Goal: Information Seeking & Learning: Learn about a topic

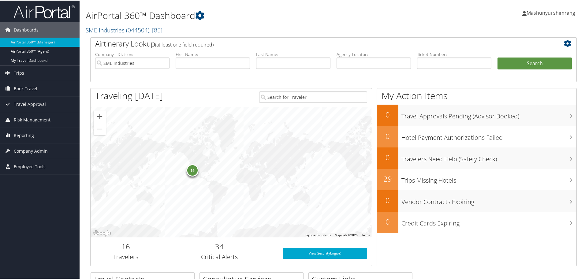
click at [46, 11] on img at bounding box center [43, 11] width 61 height 14
click at [163, 62] on input "SME Industries" at bounding box center [132, 62] width 74 height 11
click at [145, 60] on input "search" at bounding box center [132, 62] width 74 height 11
click at [128, 28] on span "( 044504 )" at bounding box center [137, 29] width 23 height 8
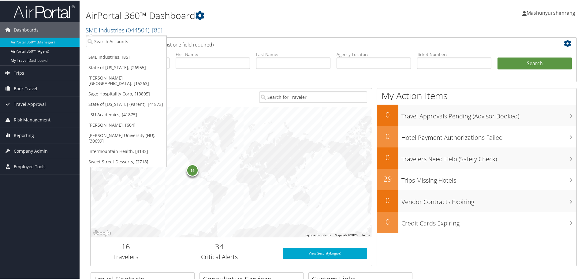
click at [193, 27] on h2 "SME Industries ( 044504 ) , [ 85 ]" at bounding box center [251, 29] width 331 height 10
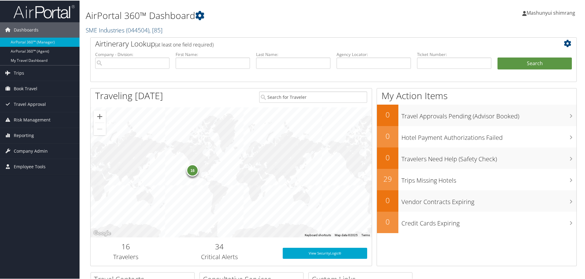
click at [127, 32] on span "( 044504 )" at bounding box center [137, 29] width 23 height 8
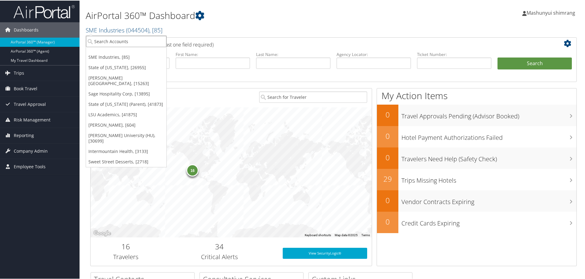
click at [152, 38] on input "search" at bounding box center [126, 40] width 81 height 11
paste input "SME Industries"
type input "SME Industries"
click at [162, 44] on input "SME Industries" at bounding box center [126, 40] width 81 height 11
click at [143, 42] on input "search" at bounding box center [126, 40] width 81 height 11
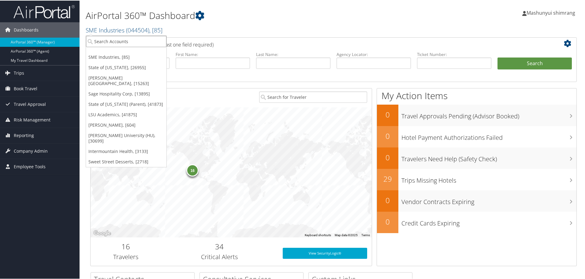
paste input "SME Industries"
type input "SME Industries"
click at [138, 49] on div "SME Industries (044504), [85] Account" at bounding box center [126, 55] width 78 height 14
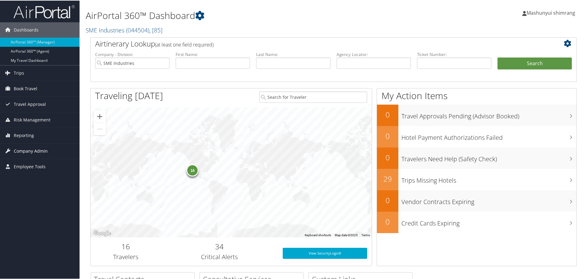
click at [27, 152] on span "Company Admin" at bounding box center [31, 150] width 34 height 15
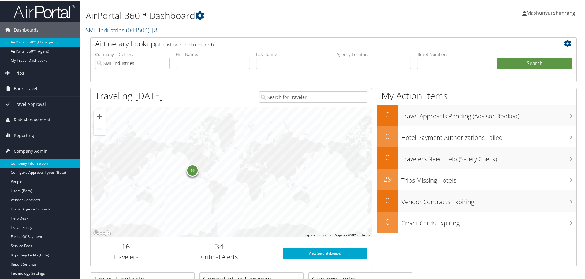
click at [42, 164] on link "Company Information" at bounding box center [40, 162] width 80 height 9
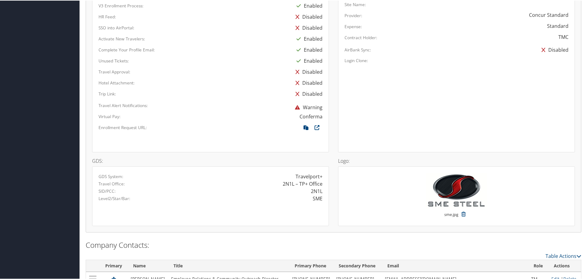
scroll to position [383, 0]
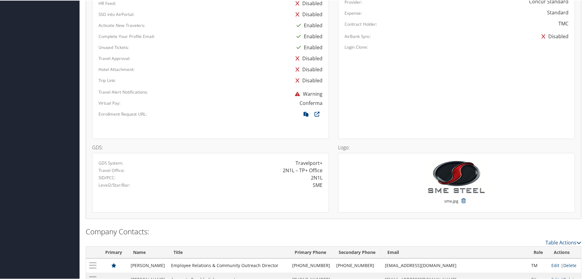
drag, startPoint x: 313, startPoint y: 185, endPoint x: 324, endPoint y: 185, distance: 11.0
click at [324, 185] on div "SME" at bounding box center [269, 184] width 117 height 7
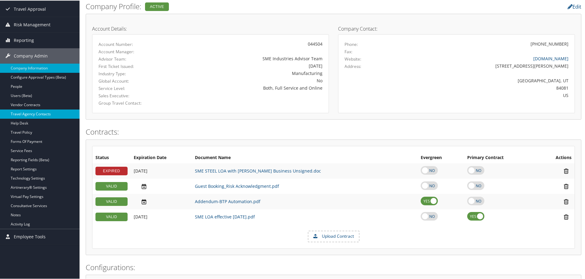
scroll to position [77, 0]
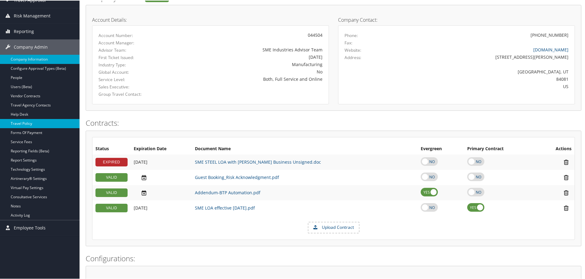
click at [24, 124] on link "Travel Policy" at bounding box center [40, 122] width 80 height 9
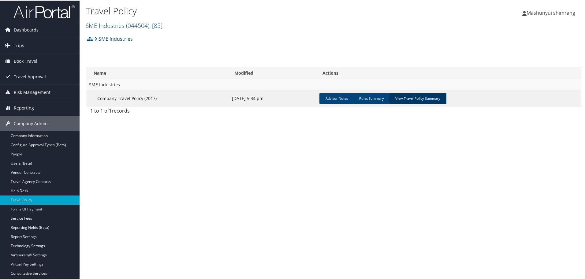
click at [413, 94] on link "View Travel Policy Summary" at bounding box center [418, 97] width 58 height 11
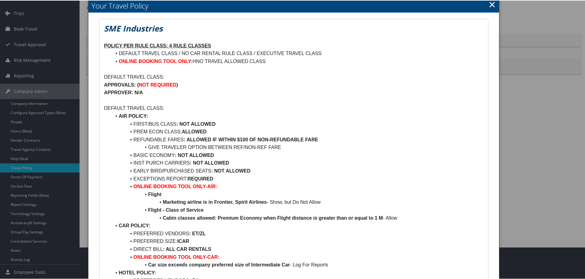
scroll to position [38, 0]
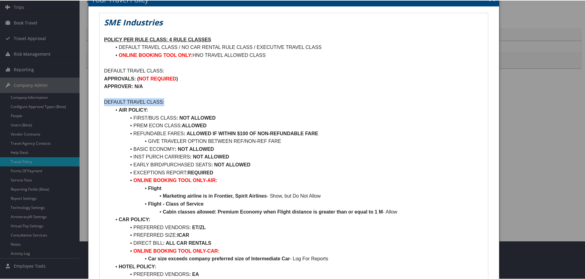
drag, startPoint x: 103, startPoint y: 103, endPoint x: 166, endPoint y: 103, distance: 62.5
click at [272, 171] on li "EXCEPTIONS REPORT: REQUIRED" at bounding box center [297, 172] width 372 height 8
drag, startPoint x: 192, startPoint y: 156, endPoint x: 232, endPoint y: 154, distance: 40.2
click at [232, 154] on li "INST PURCH CARRIERS : NOT ALLOWED" at bounding box center [297, 156] width 372 height 8
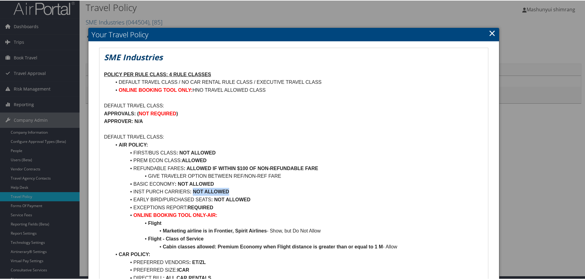
scroll to position [0, 0]
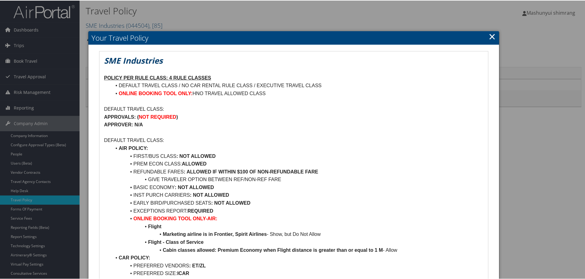
click at [489, 36] on link "×" at bounding box center [492, 36] width 7 height 12
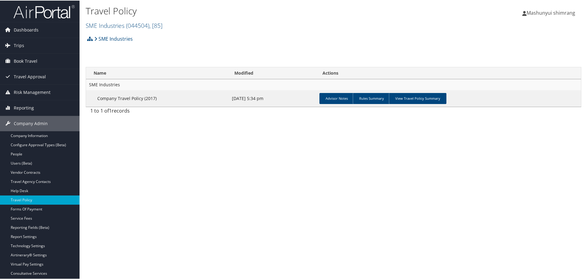
click at [29, 8] on img at bounding box center [43, 11] width 61 height 14
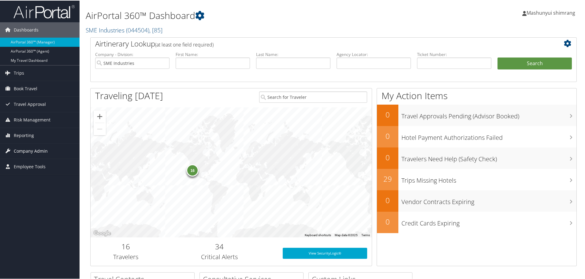
click at [32, 152] on span "Company Admin" at bounding box center [31, 150] width 34 height 15
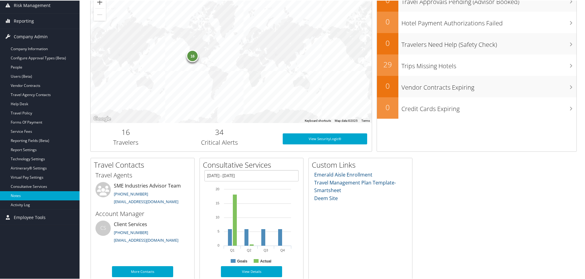
scroll to position [115, 0]
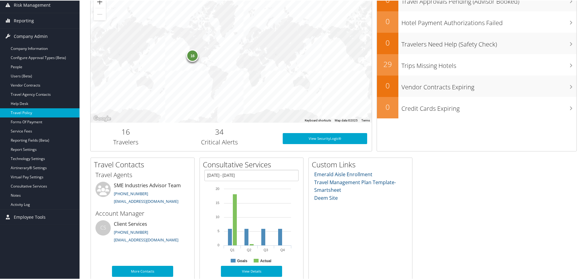
click at [32, 114] on link "Travel Policy" at bounding box center [40, 112] width 80 height 9
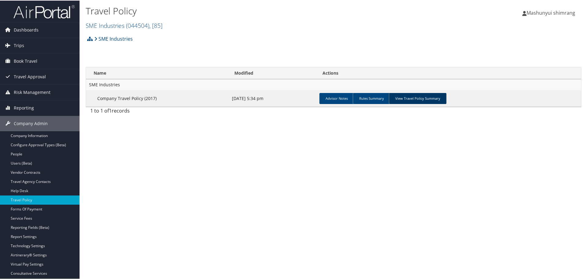
click at [412, 101] on link "View Travel Policy Summary" at bounding box center [418, 97] width 58 height 11
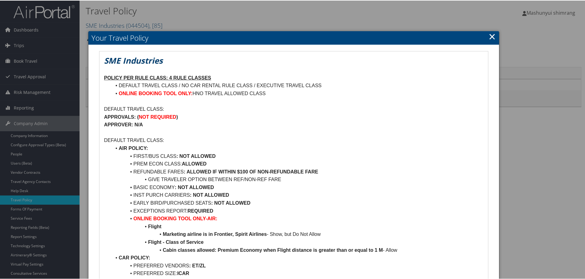
scroll to position [38, 0]
